Goal: Transaction & Acquisition: Purchase product/service

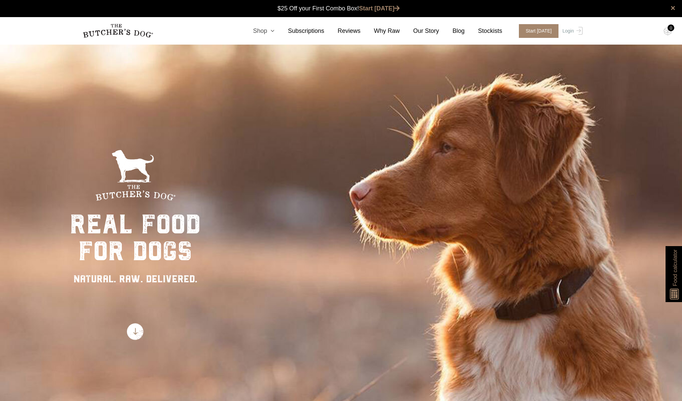
click at [264, 32] on link "Shop" at bounding box center [256, 30] width 35 height 9
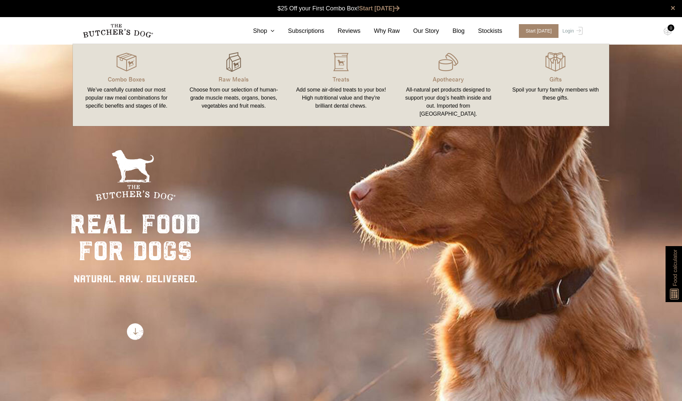
click at [233, 70] on img at bounding box center [233, 62] width 20 height 20
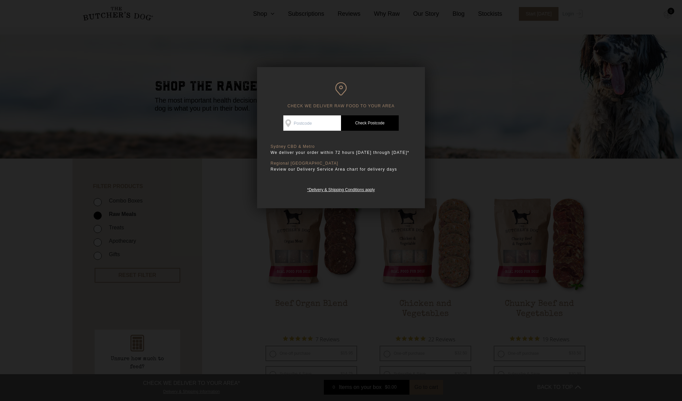
drag, startPoint x: 312, startPoint y: 118, endPoint x: 311, endPoint y: 121, distance: 3.5
click at [312, 119] on input "Check Availability At" at bounding box center [312, 122] width 58 height 15
type input "4000"
click at [357, 125] on link "Check Postcode" at bounding box center [370, 122] width 58 height 15
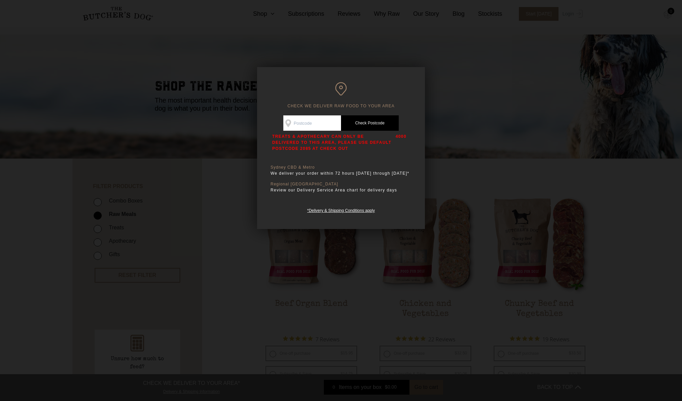
click at [300, 138] on p "TREATS & APOTHECARY CAN ONLY BE DELIVERED TO THIS AREA, PLEASE USE DEFAULT POST…" at bounding box center [332, 142] width 120 height 18
click at [213, 199] on div at bounding box center [341, 200] width 682 height 401
